Goal: Transaction & Acquisition: Purchase product/service

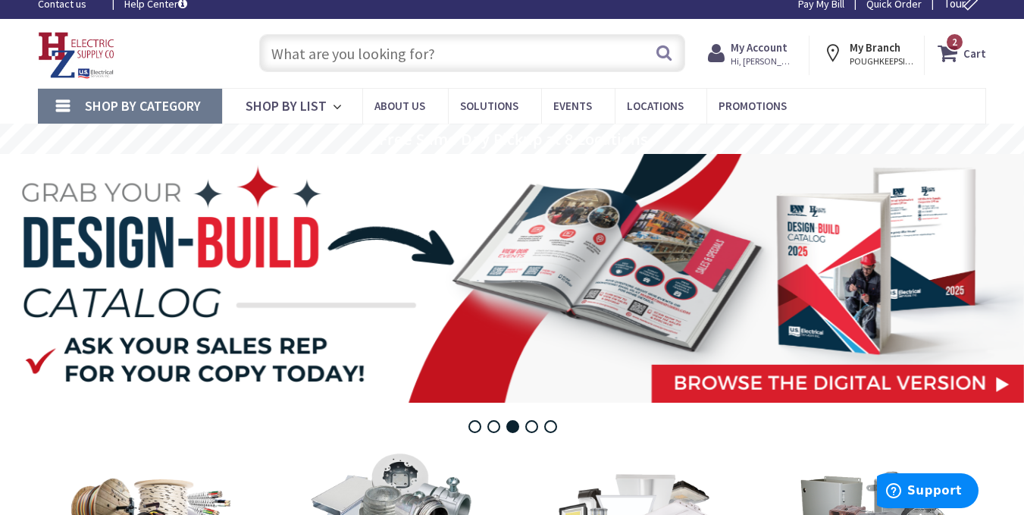
scroll to position [13, 0]
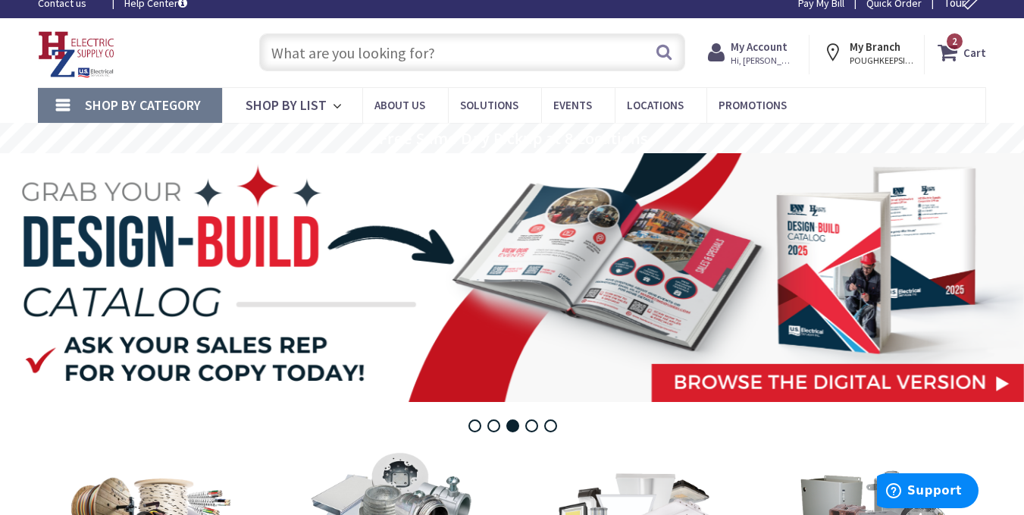
click at [536, 52] on input "text" at bounding box center [472, 52] width 426 height 38
paste input "Caseta DVRF-5NS"
type input "Caseta DVRF-5NS"
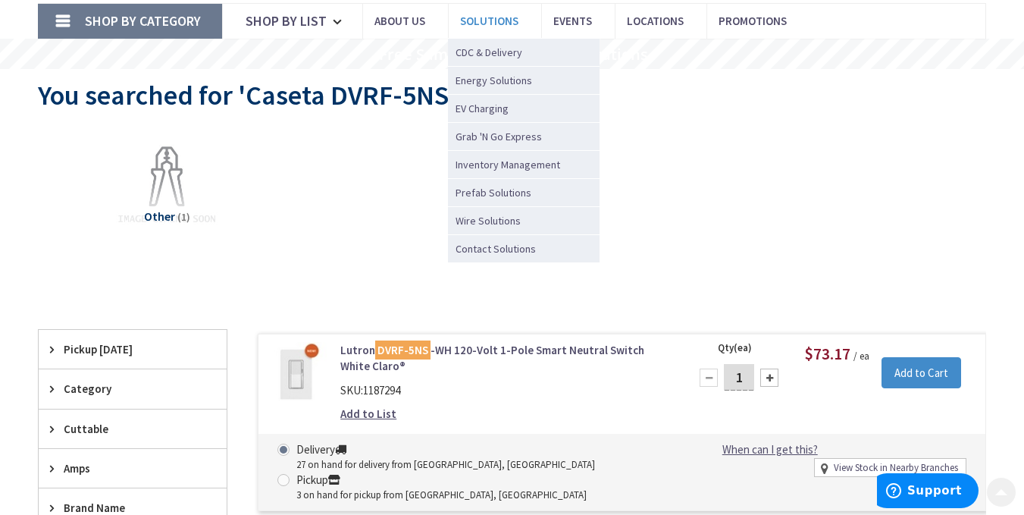
scroll to position [107, 0]
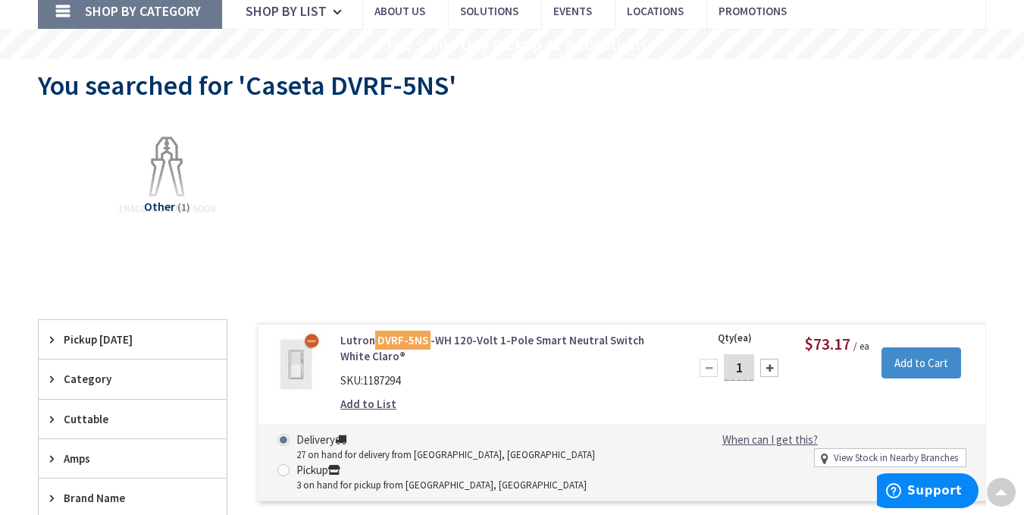
click at [415, 343] on mark "DVRF-5NS" at bounding box center [402, 340] width 55 height 19
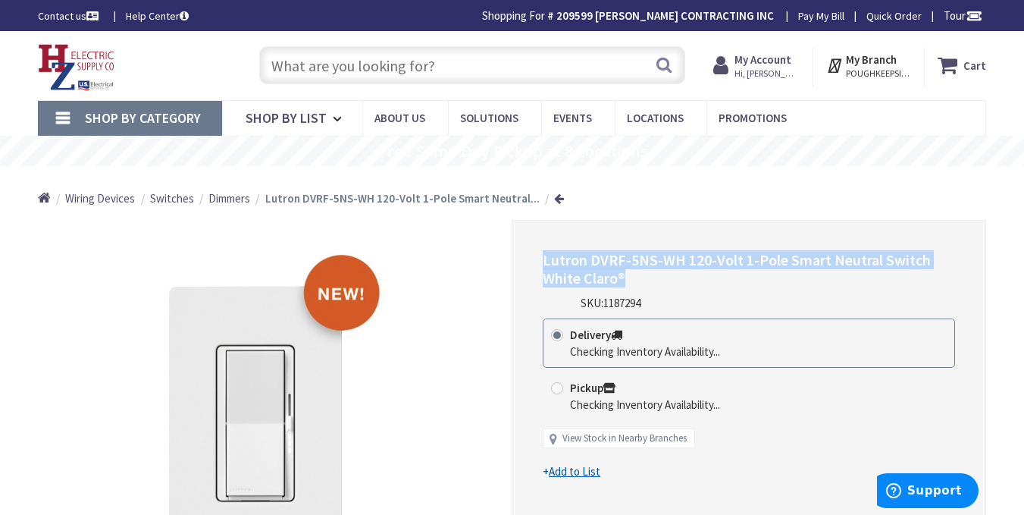
drag, startPoint x: 637, startPoint y: 278, endPoint x: 543, endPoint y: 260, distance: 95.8
click at [543, 260] on h1 "Lutron DVRF-5NS-WH 120-Volt 1-Pole Smart Neutral Switch White Claro®" at bounding box center [749, 269] width 412 height 36
copy span "Lutron DVRF-5NS-WH 120-Volt 1-Pole Smart Neutral Switch White Claro®"
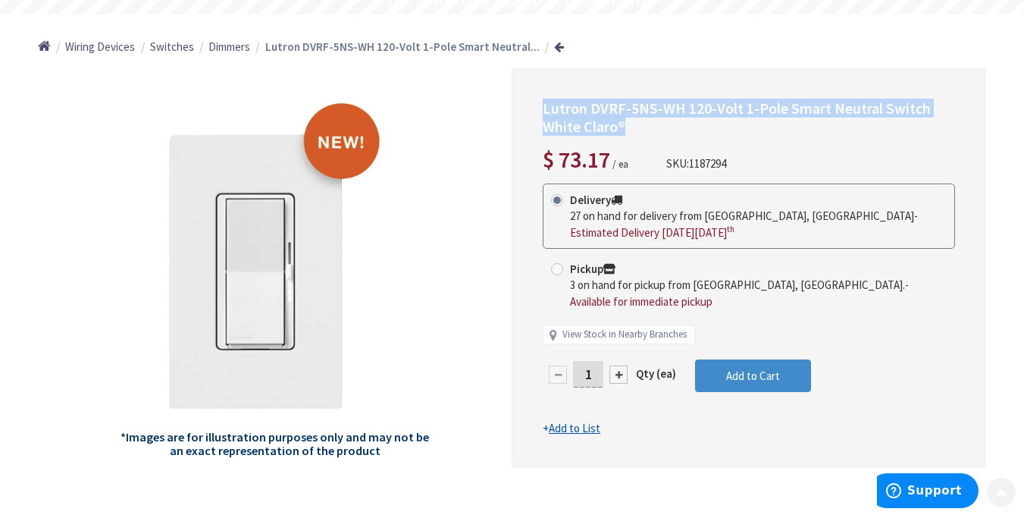
scroll to position [151, 0]
